Goal: Task Accomplishment & Management: Manage account settings

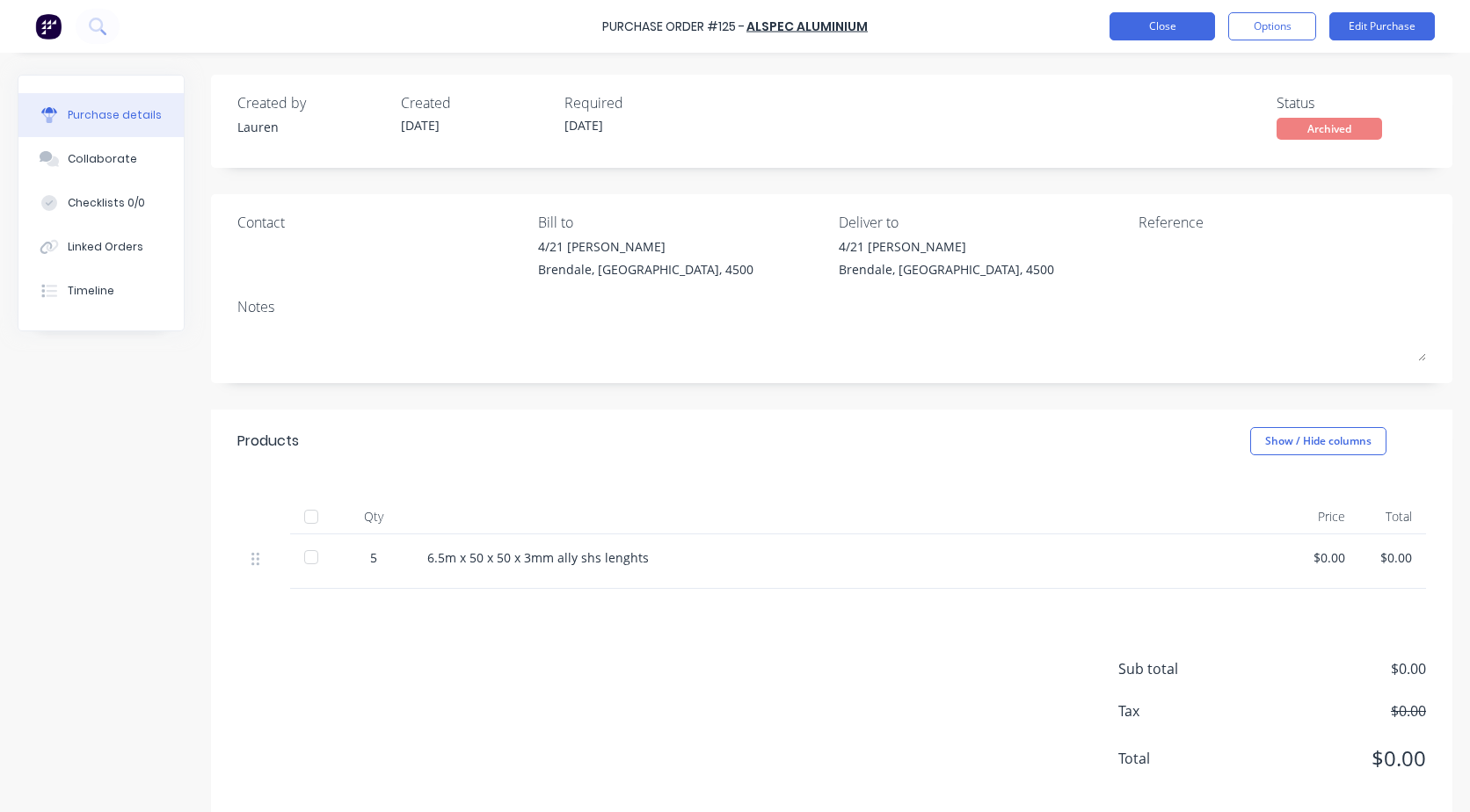
click at [1132, 18] on button "Close" at bounding box center [1162, 26] width 105 height 28
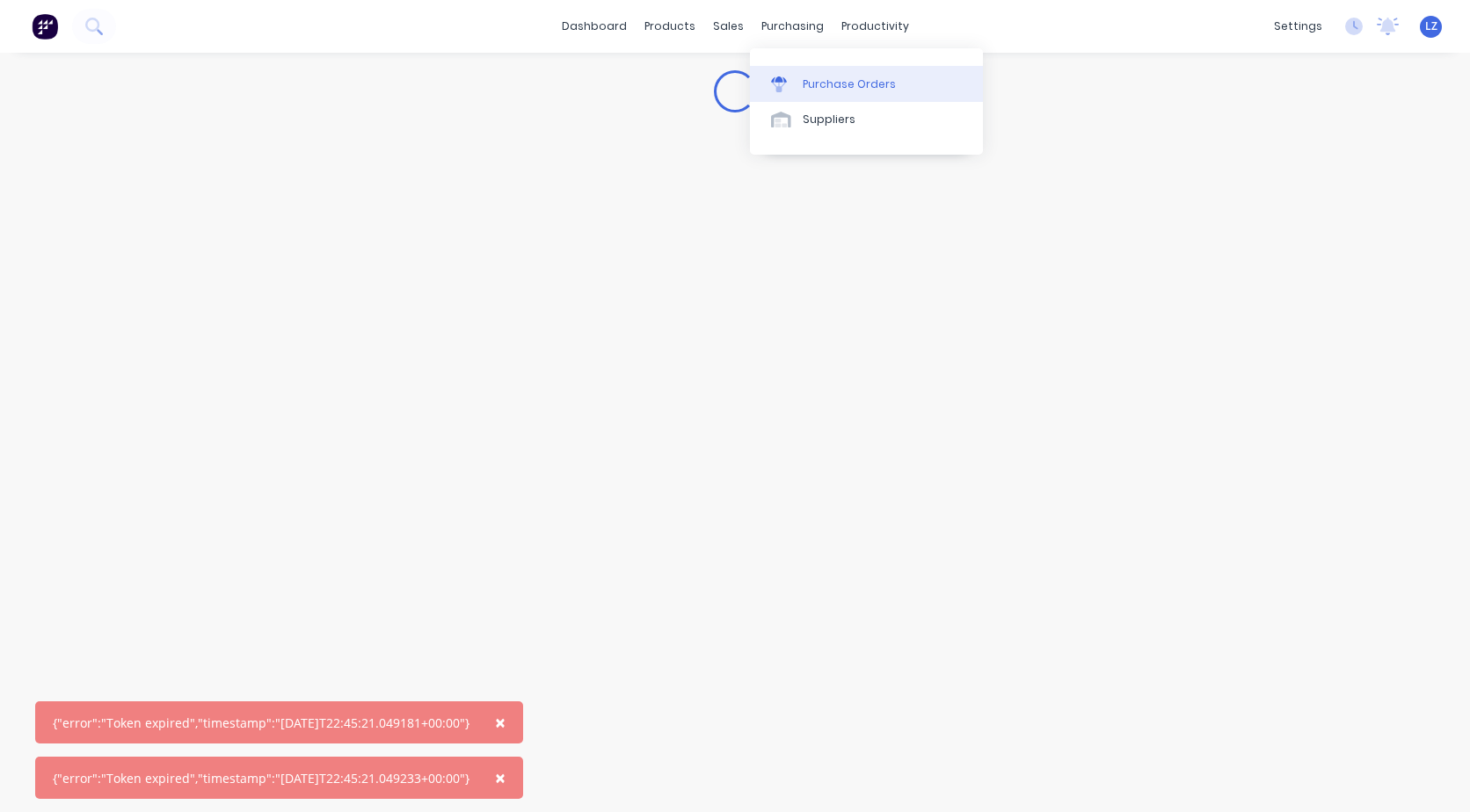
click at [832, 86] on div "Purchase Orders" at bounding box center [849, 84] width 93 height 16
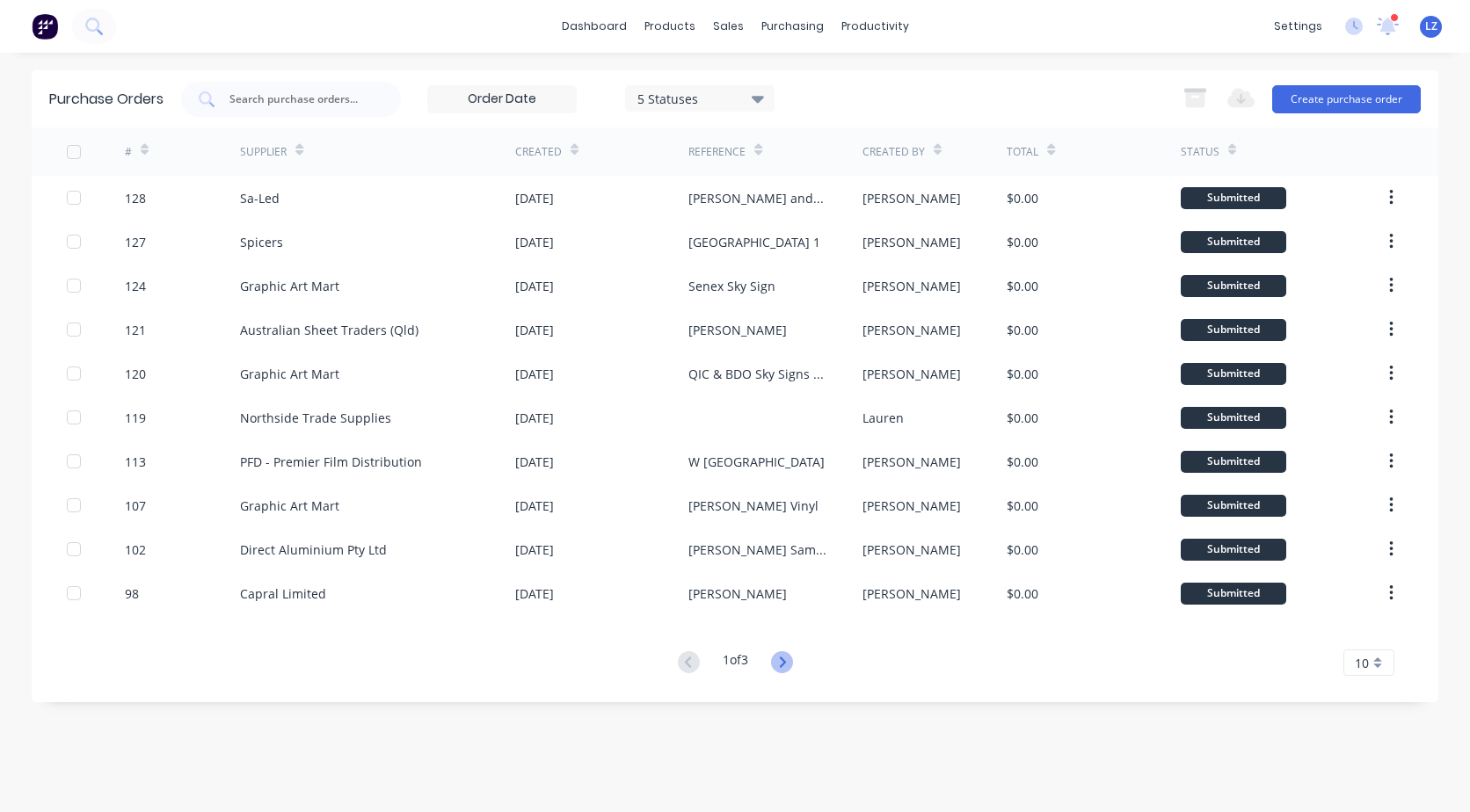
click at [785, 663] on icon at bounding box center [782, 662] width 22 height 22
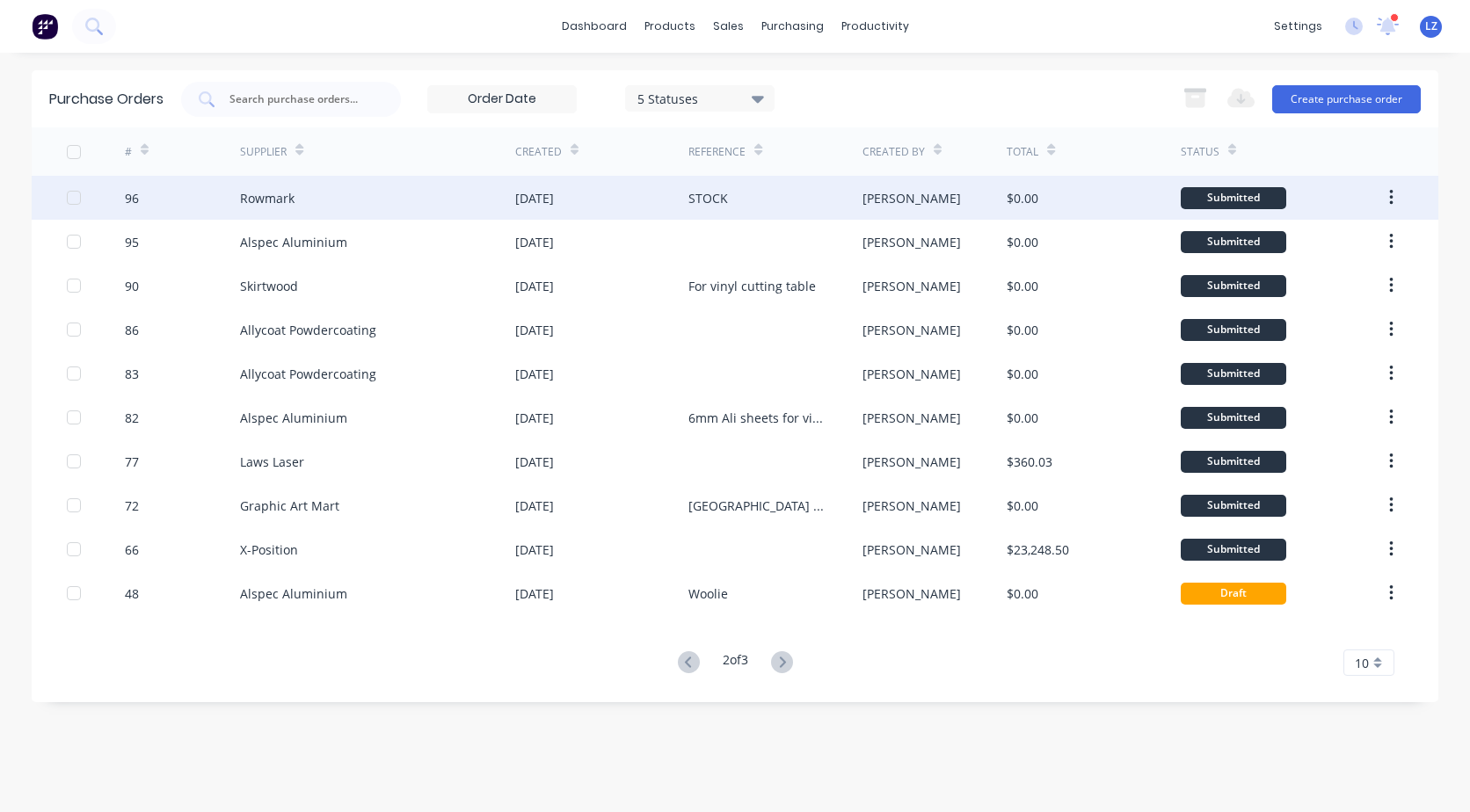
click at [1389, 197] on icon "button" at bounding box center [1391, 198] width 4 height 20
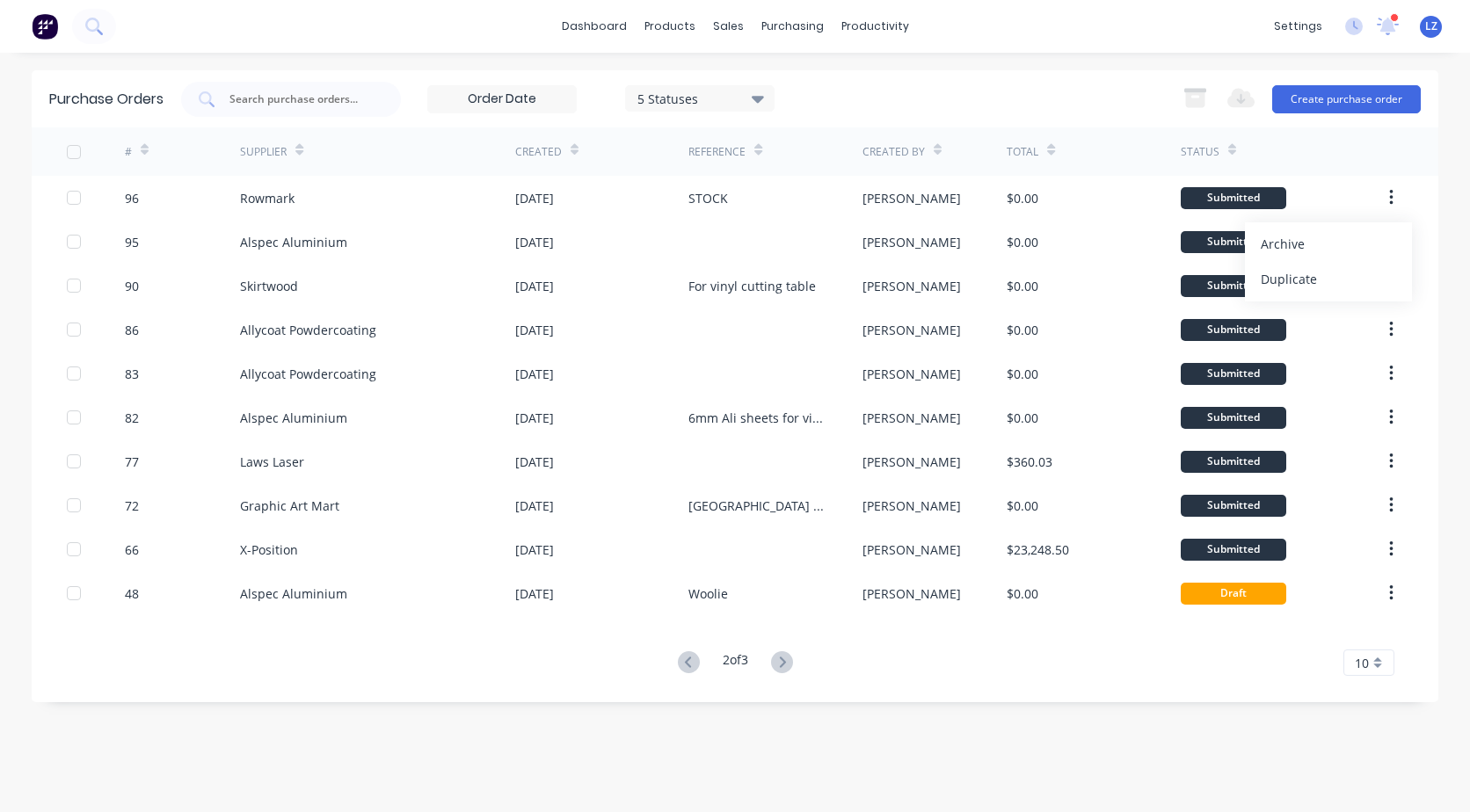
click at [1268, 252] on div "Archive" at bounding box center [1328, 244] width 136 height 26
